Goal: Task Accomplishment & Management: Complete application form

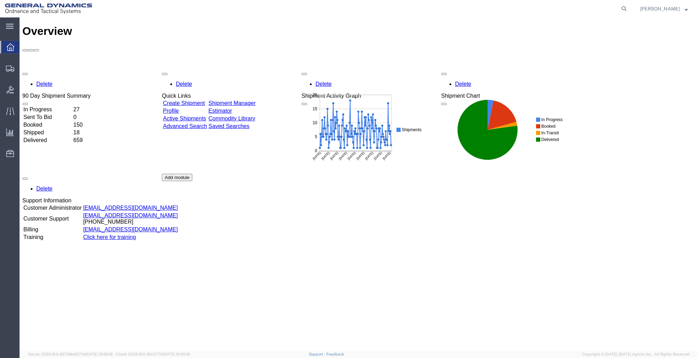
click at [193, 100] on link "Create Shipment" at bounding box center [184, 103] width 42 height 6
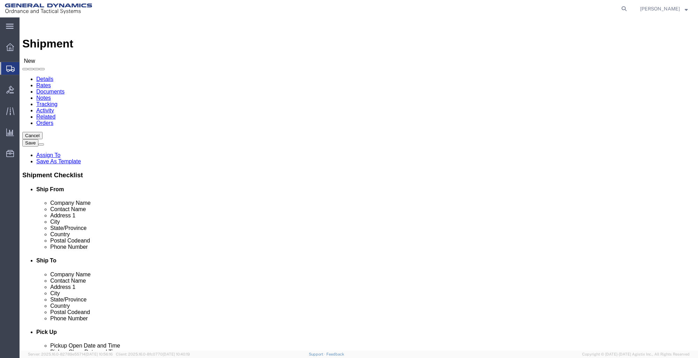
select select
click input "text"
type input "GD-OTS RED"
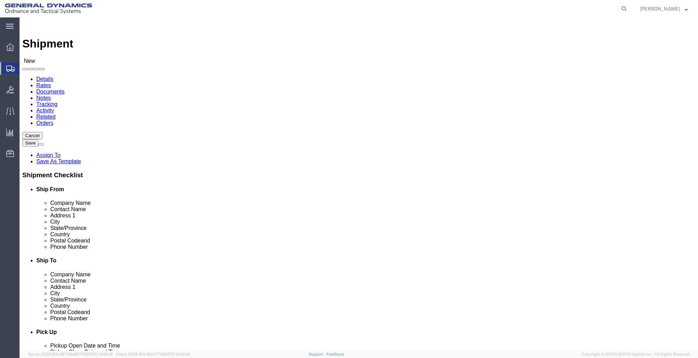
click p "- GD-OTS Red Lion - ([PERSON_NAME]) [STREET_ADDRESS] , 12:00 AM - 12:00 AM"
select select
type input "GD-OTS Red Lion"
type input "[PERSON_NAME]"
type input "[STREET_ADDRESS]"
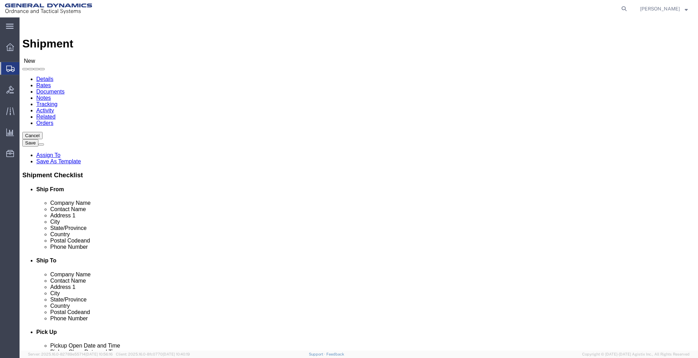
type input "RED LION"
type input "17356"
type input "[PHONE_NUMBER]"
type input "[PERSON_NAME][EMAIL_ADDRESS][PERSON_NAME][DOMAIN_NAME]"
checkbox input "true"
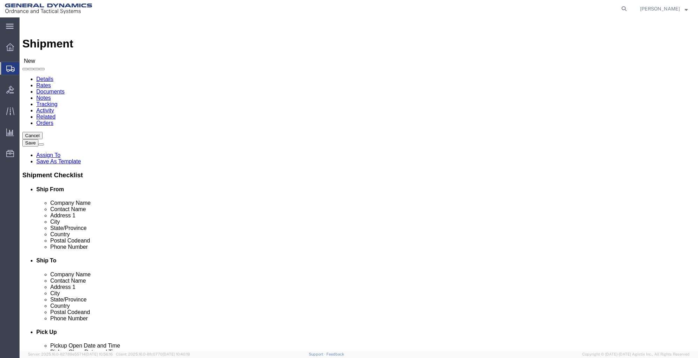
select select "PA"
type input "GD-OTS Red Lion"
click input "text"
type input "LNS [GEOGRAPHIC_DATA]"
click input "text"
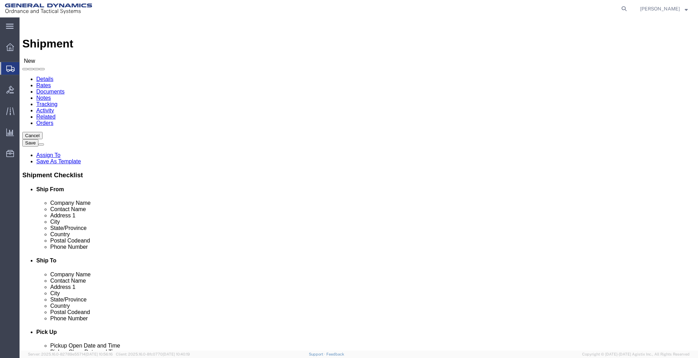
type input "RETURNS"
click label "Address 2"
click input "text"
type input "[STREET_ADDRESS]"
select select
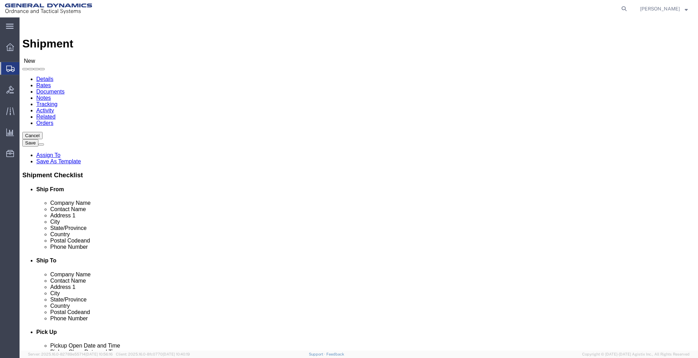
click input "text"
type input "MEADVILLE"
click label "Address 2"
select select
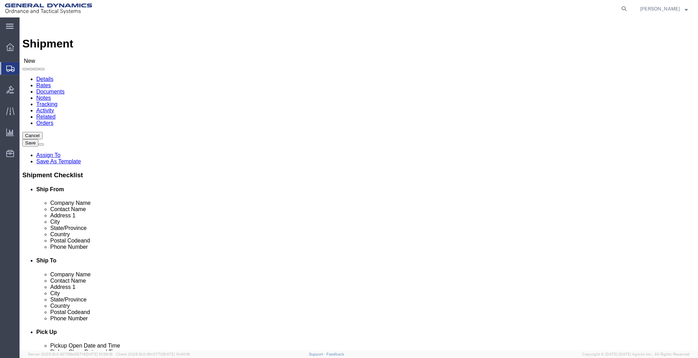
select select "PA"
click input "Postal Code"
type input "16335"
select select
click input "text"
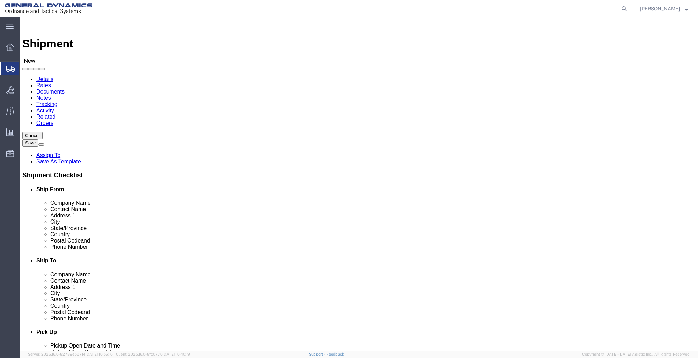
click div "ADDITIONAL INFORMATION"
click input "text"
click input "8148075997"
click input "814-8075997"
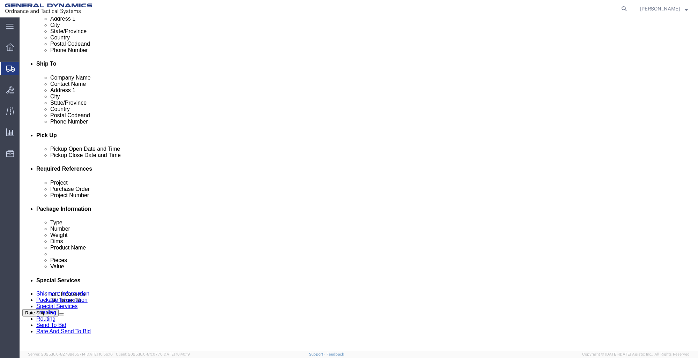
scroll to position [279, 0]
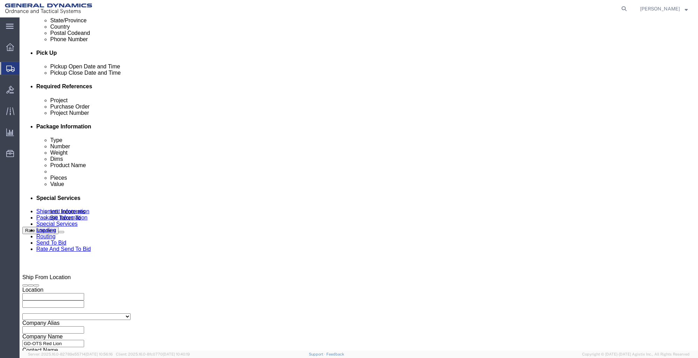
type input "[PHONE_NUMBER]"
click div "[DATE] 12:00 AM"
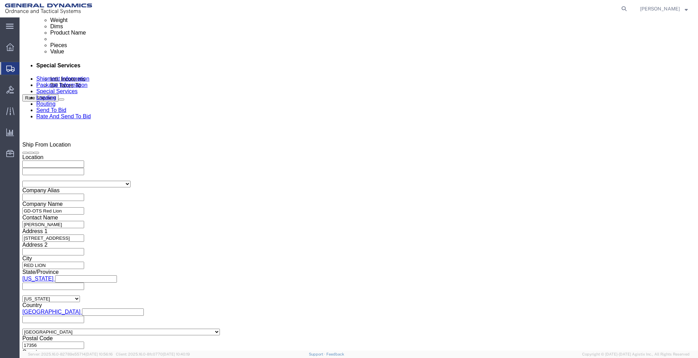
click button "Apply"
click div "[DATE] 12:00 AM"
click input "10:00 AM"
click input "10:00 PM"
type input "3:00 PM"
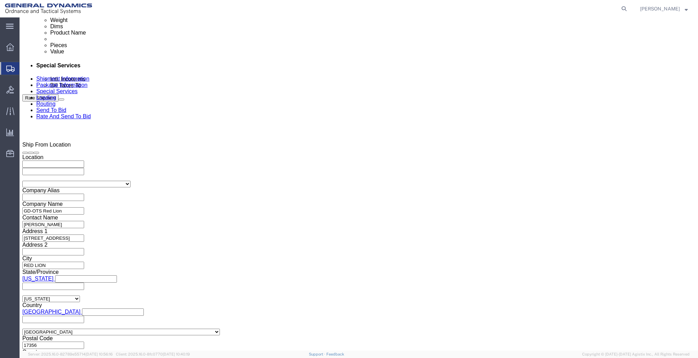
click button "Apply"
click input "text"
type input "08113185 #0015"
click input "text"
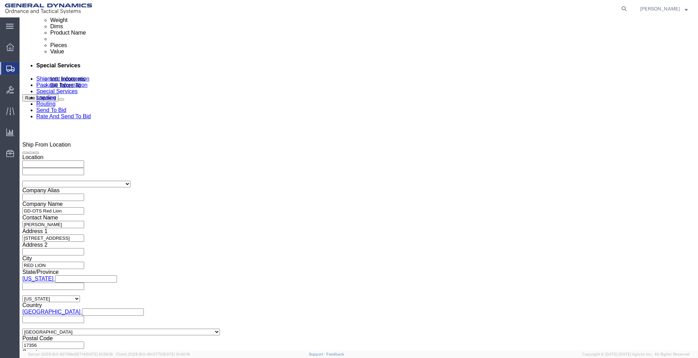
click input "000"
type input "0"
type input "111354"
click input "text"
type input "000"
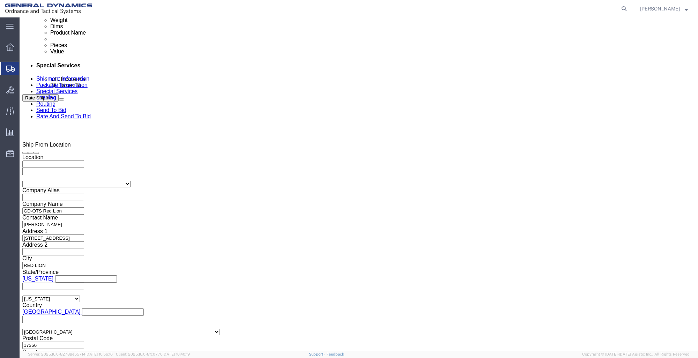
click button "Continue"
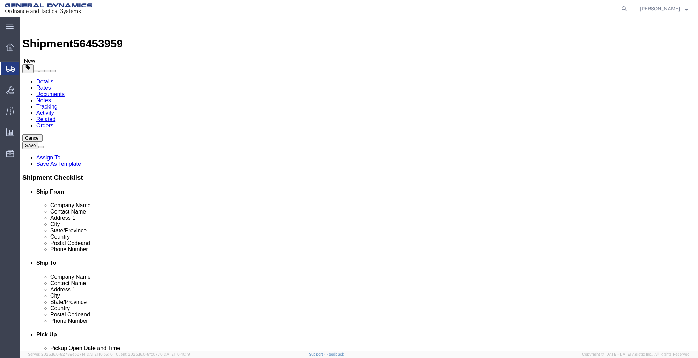
click select "Select Bale(s) Basket(s) Bolt(s) Bottle(s) Buckets Bulk Bundle(s) Can(s) Cardbo…"
select select "CRAT"
click select "Select Bale(s) Basket(s) Bolt(s) Bottle(s) Buckets Bulk Bundle(s) Can(s) Cardbo…"
click input "1"
type input "3"
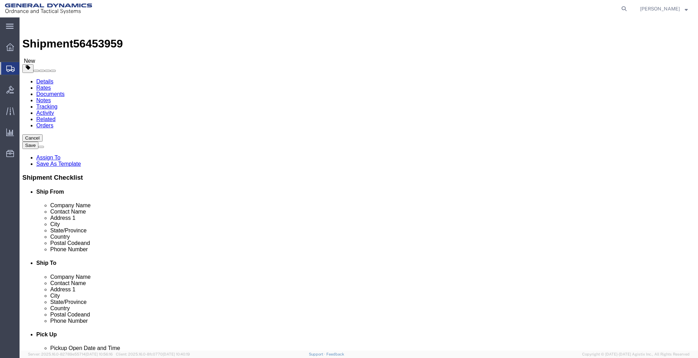
click input "text"
type input "76"
type input "40"
type input "55"
click input "0.00"
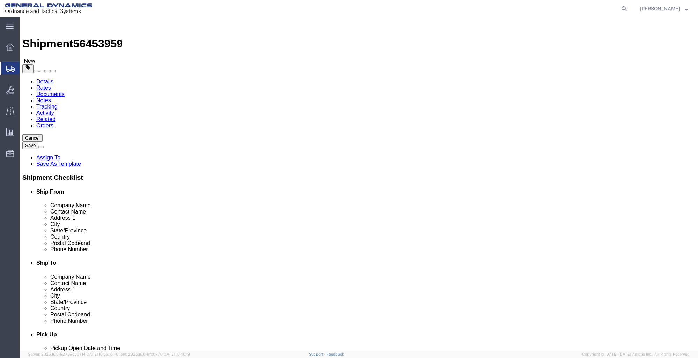
type input "0"
type input "2045"
click link "Add Content"
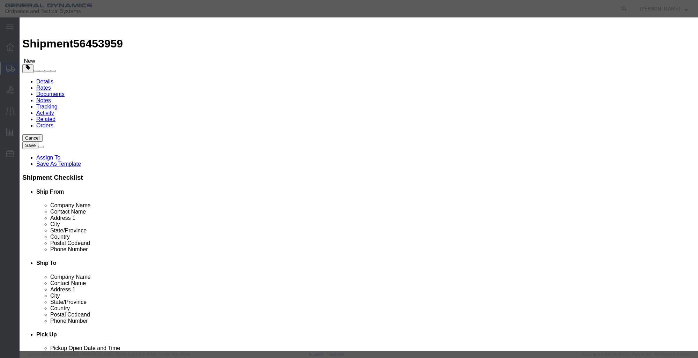
click input "text"
type input "CHIPCHILLER"
click input "0"
type input "3"
click input "text"
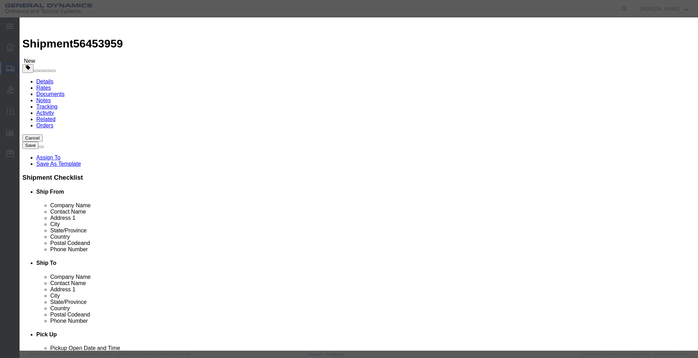
type input "1"
click select "Select 50 55 60 65 70 85 92.5 100 125 175 250 300 400"
select select "85"
click select "Select 50 55 60 65 70 85 92.5 100 125 175 250 300 400"
click button "Save & Close"
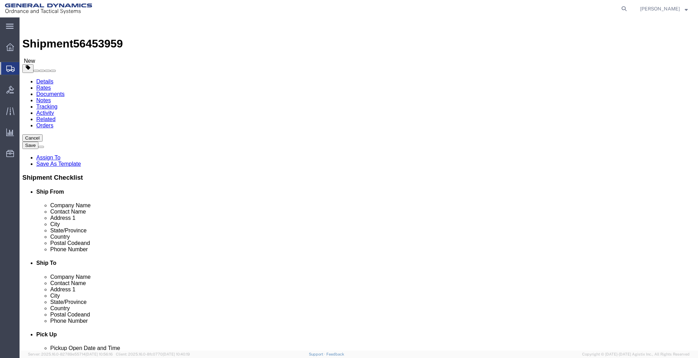
click link "Add Package"
select select "CRAT"
click select "Select Bale(s) Basket(s) Bolt(s) Bottle(s) Buckets Bulk Bundle(s) Can(s) Cardbo…"
select select "CRAT"
click select "Select Bale(s) Basket(s) Bolt(s) Bottle(s) Buckets Bulk Bundle(s) Can(s) Cardbo…"
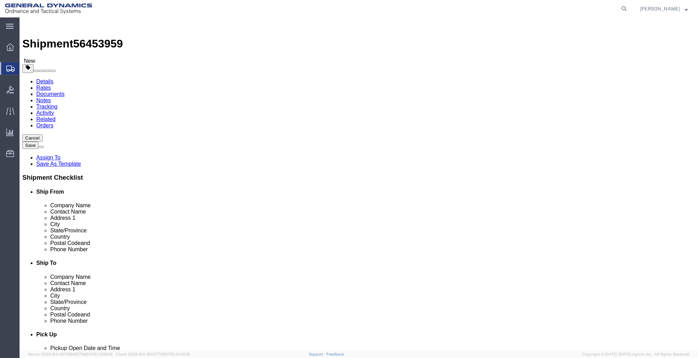
click input "1"
type input "2"
click input "text"
type input "87"
type input "48"
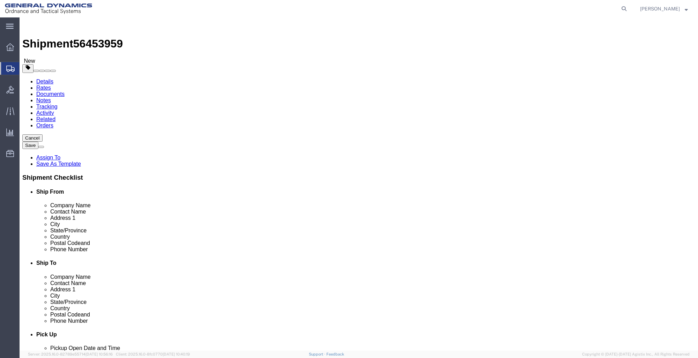
type input "48"
click input "0.00"
type input "0"
type input "2290"
click link "Add Content"
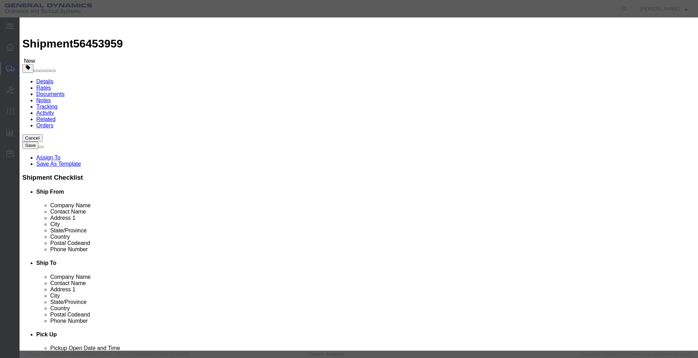
click input "text"
type input "CHIPCHILLER"
type input "1"
click input "0"
type input "2"
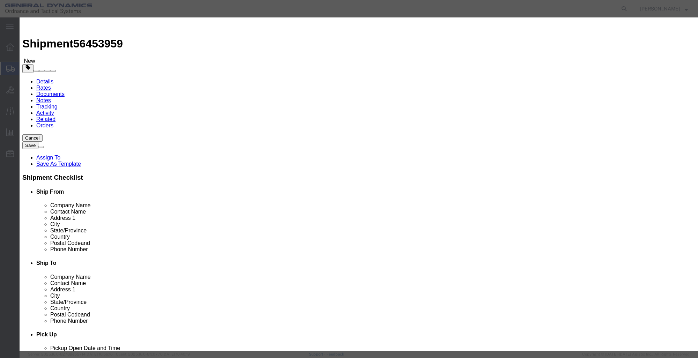
type input "2"
click div "SKU"
click input "2"
type input "1"
click select "Select 50 55 60 65 70 85 92.5 100 125 175 250 300 400"
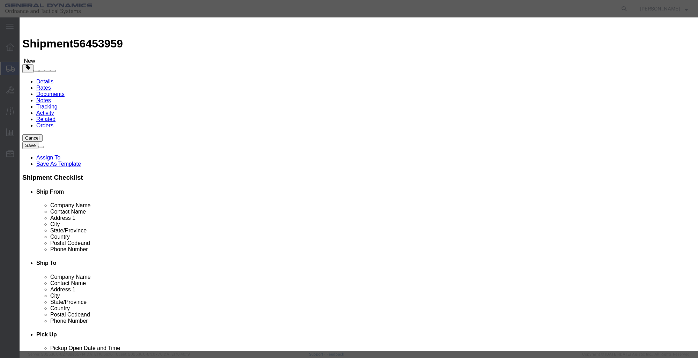
select select "85"
click select "Select 50 55 60 65 70 85 92.5 100 125 175 250 300 400"
click button "Save & Close"
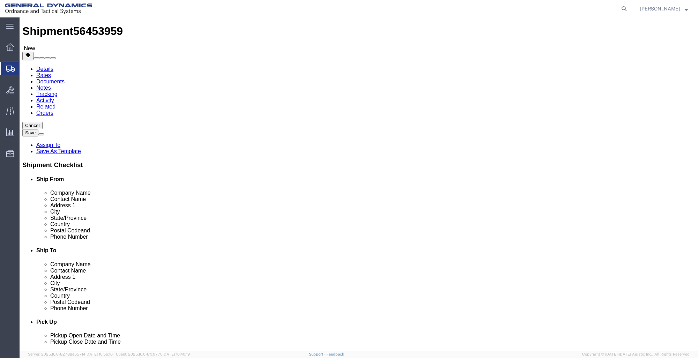
scroll to position [21, 0]
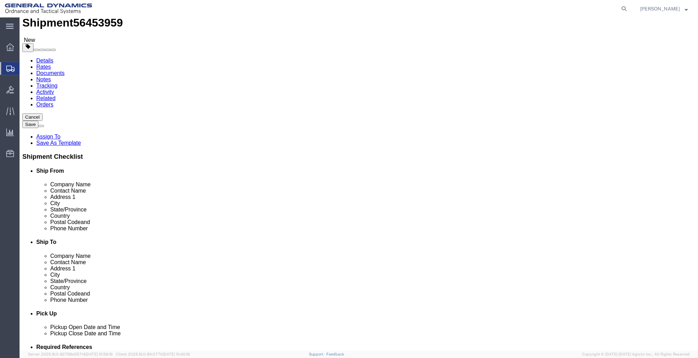
click button "Rate Shipment"
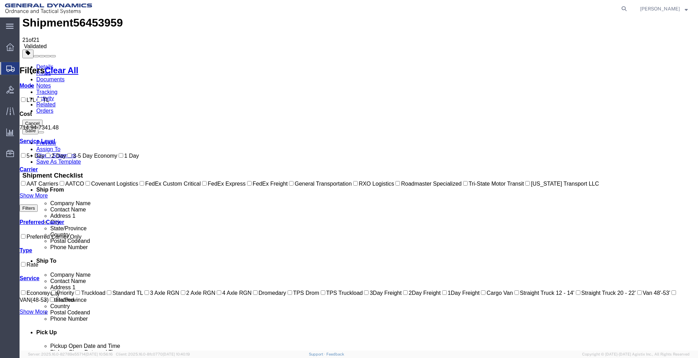
scroll to position [0, 0]
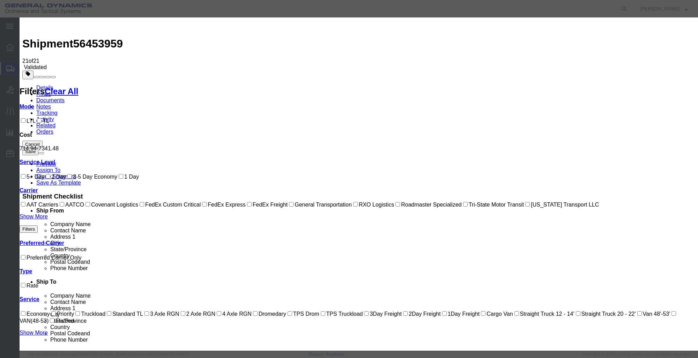
select select "7817"
select select "17707"
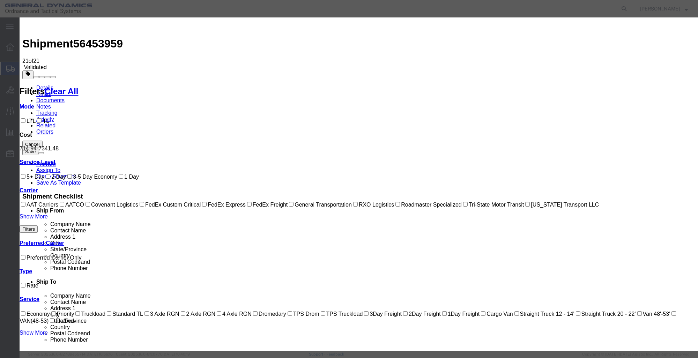
type input "[PERSON_NAME]"
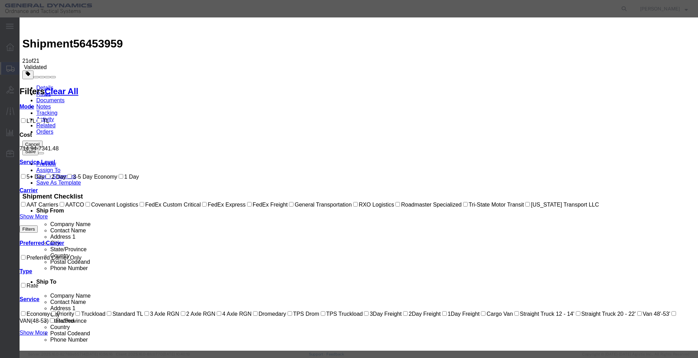
type input "7172448256"
type input "CHIPBLASTER"
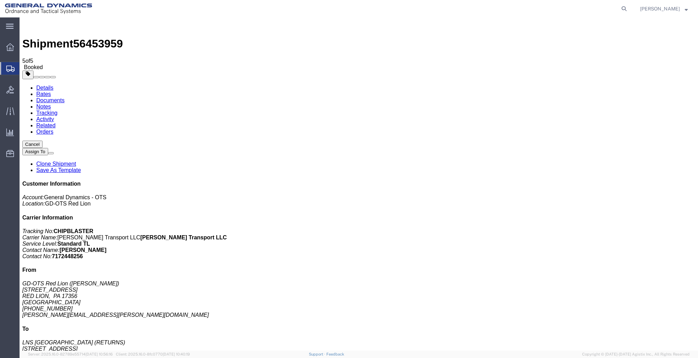
click at [11, 47] on icon at bounding box center [10, 47] width 8 height 8
